Goal: Task Accomplishment & Management: Manage account settings

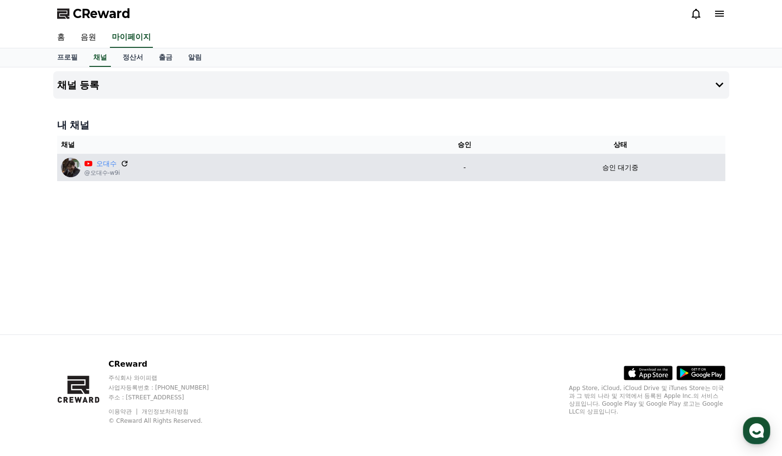
click at [124, 163] on icon at bounding box center [124, 163] width 9 height 9
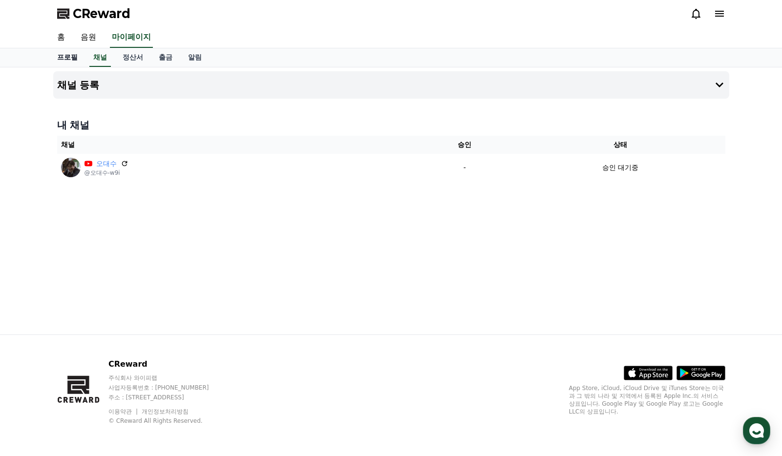
click at [64, 62] on link "프로필" at bounding box center [67, 57] width 36 height 19
select select "**********"
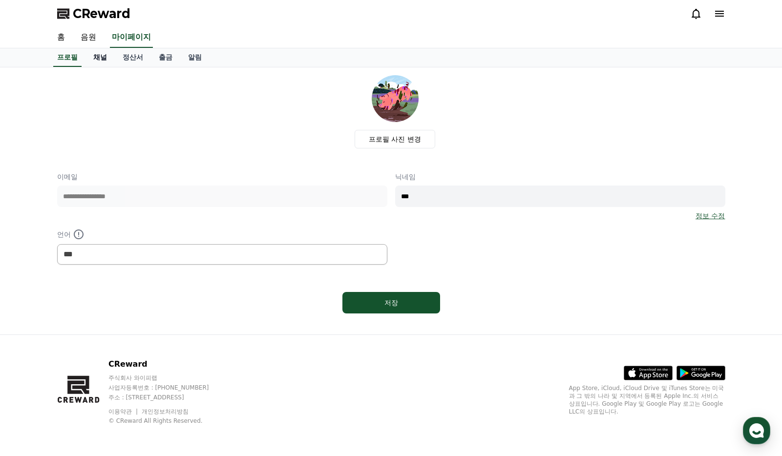
click at [103, 64] on link "채널" at bounding box center [99, 57] width 29 height 19
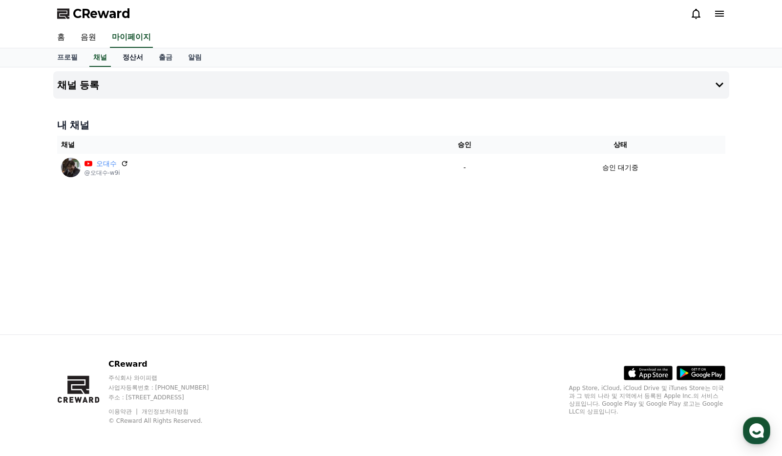
click at [129, 58] on link "정산서" at bounding box center [133, 57] width 36 height 19
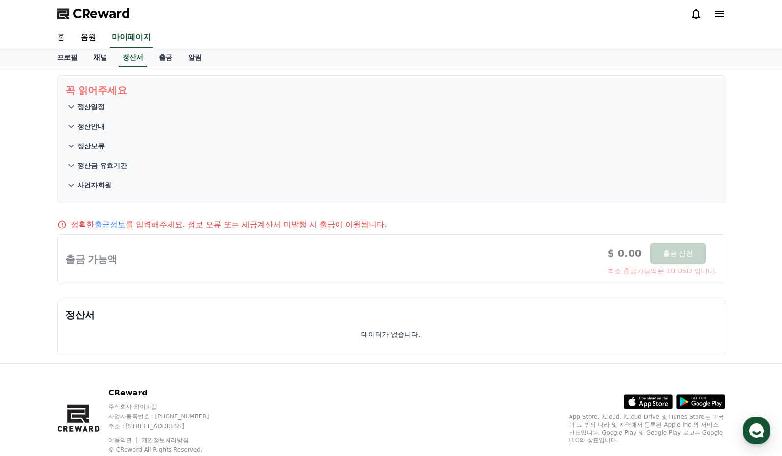
click at [102, 58] on link "채널" at bounding box center [99, 57] width 29 height 19
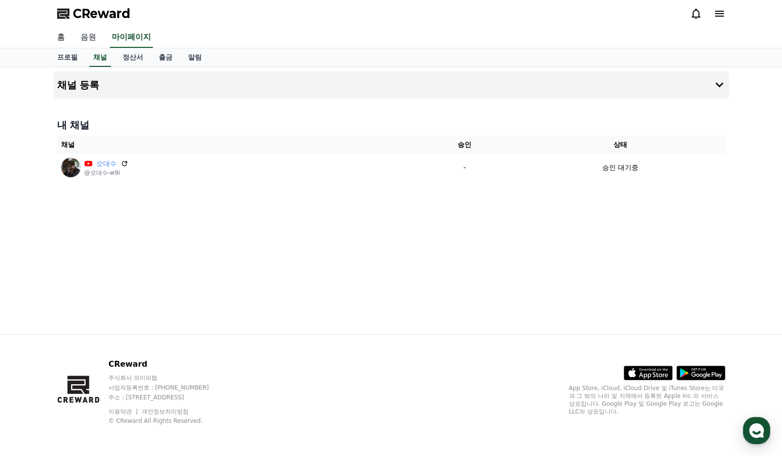
click at [88, 40] on link "음원" at bounding box center [88, 37] width 31 height 21
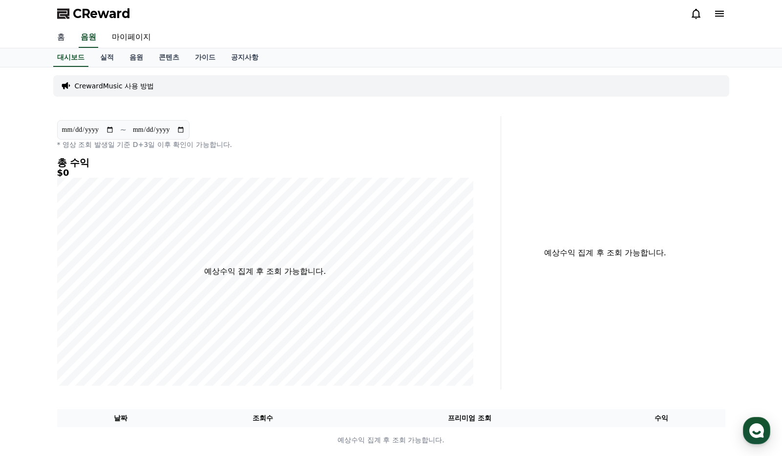
click at [63, 37] on link "홈" at bounding box center [60, 37] width 23 height 21
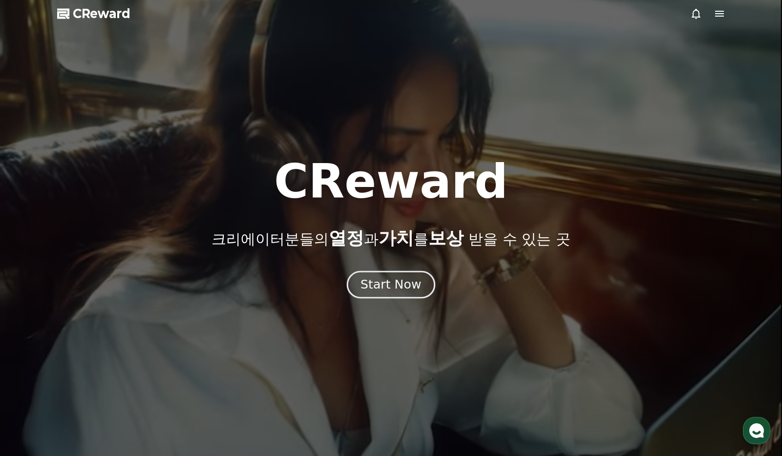
click at [403, 288] on div "Start Now" at bounding box center [391, 284] width 61 height 17
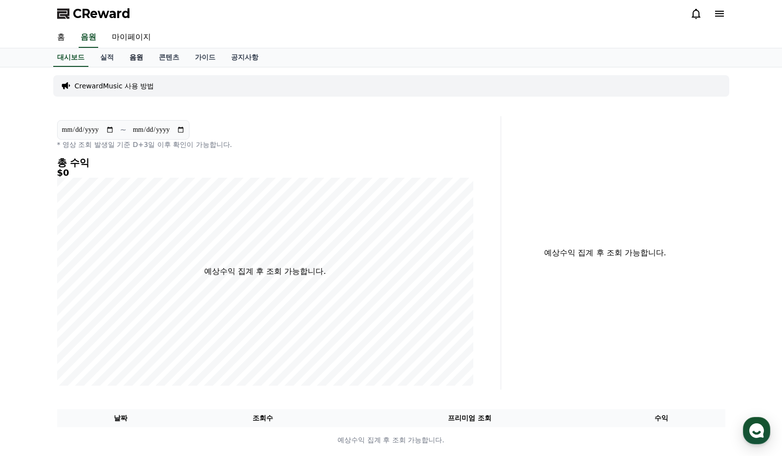
click at [132, 56] on link "음원" at bounding box center [136, 57] width 29 height 19
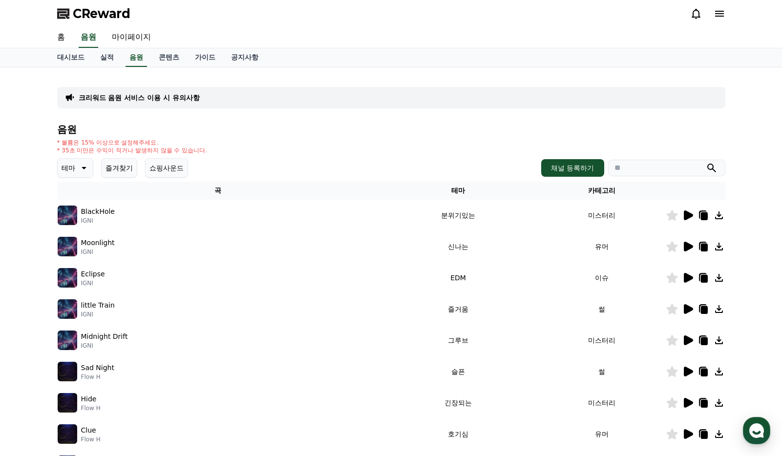
click at [720, 249] on icon at bounding box center [719, 247] width 12 height 12
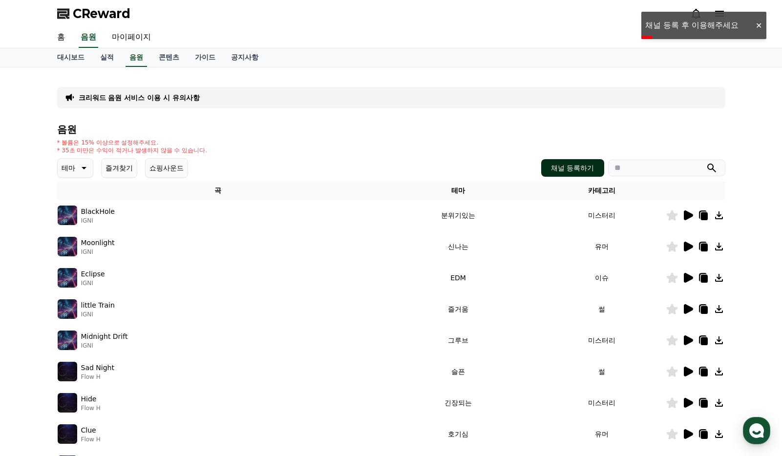
click at [568, 174] on button "채널 등록하기" at bounding box center [572, 168] width 63 height 18
